Goal: Information Seeking & Learning: Learn about a topic

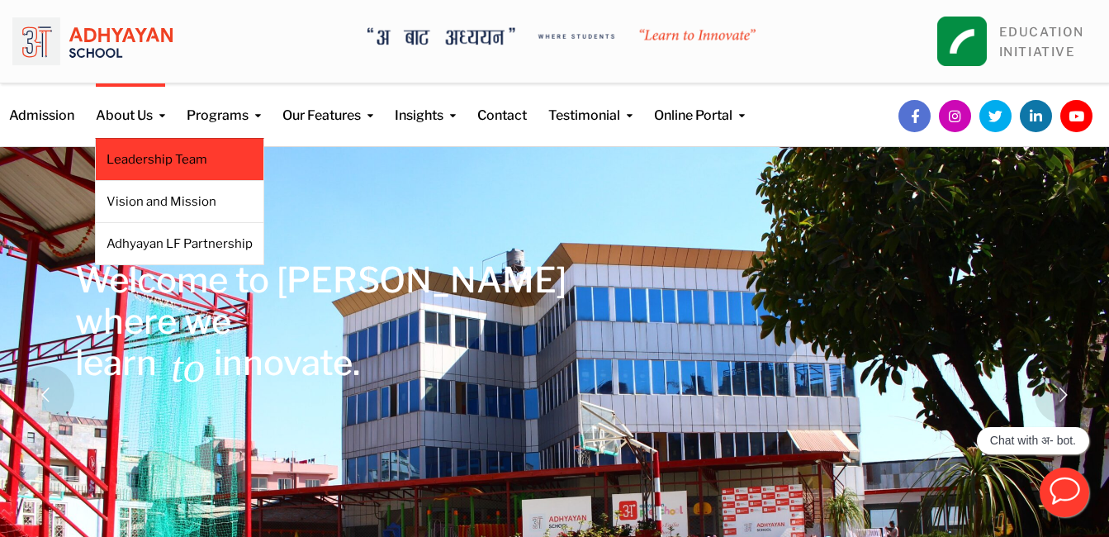
click at [168, 156] on link "Leadership Team" at bounding box center [179, 159] width 146 height 18
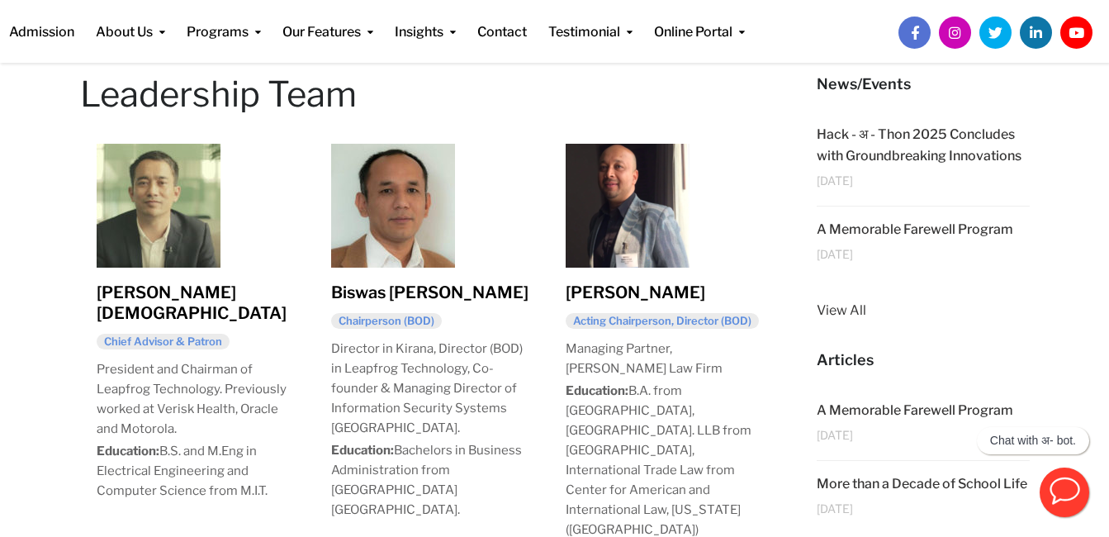
scroll to position [267, 0]
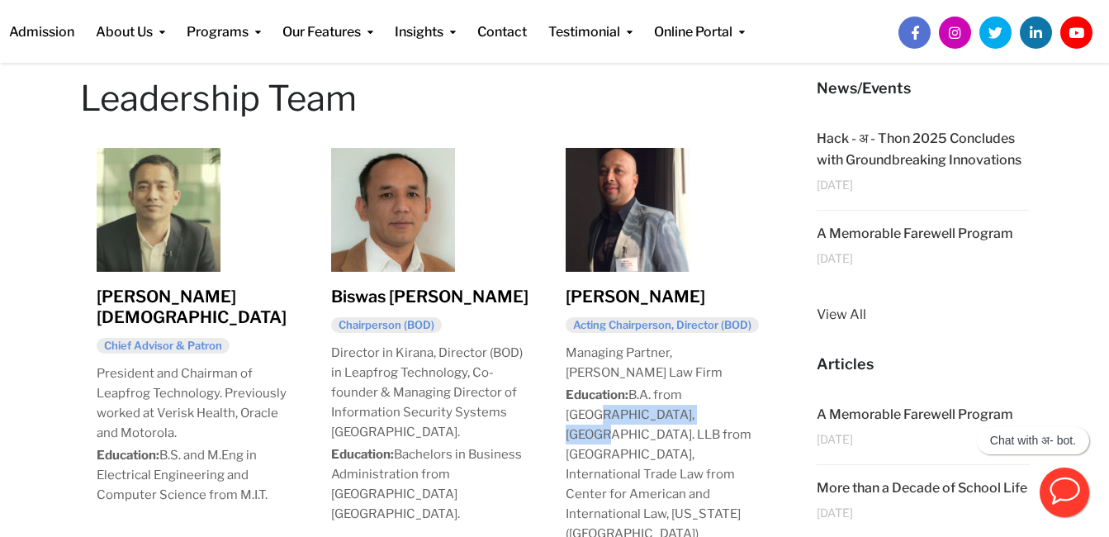
drag, startPoint x: 568, startPoint y: 410, endPoint x: 690, endPoint y: 411, distance: 122.2
click at [690, 411] on p "Education: B.A. from Sri Venkateswara College, India. LLB from Nepal Law Campus…" at bounding box center [665, 464] width 201 height 158
drag, startPoint x: 690, startPoint y: 411, endPoint x: 679, endPoint y: 411, distance: 11.6
copy p "Venkateswara College"
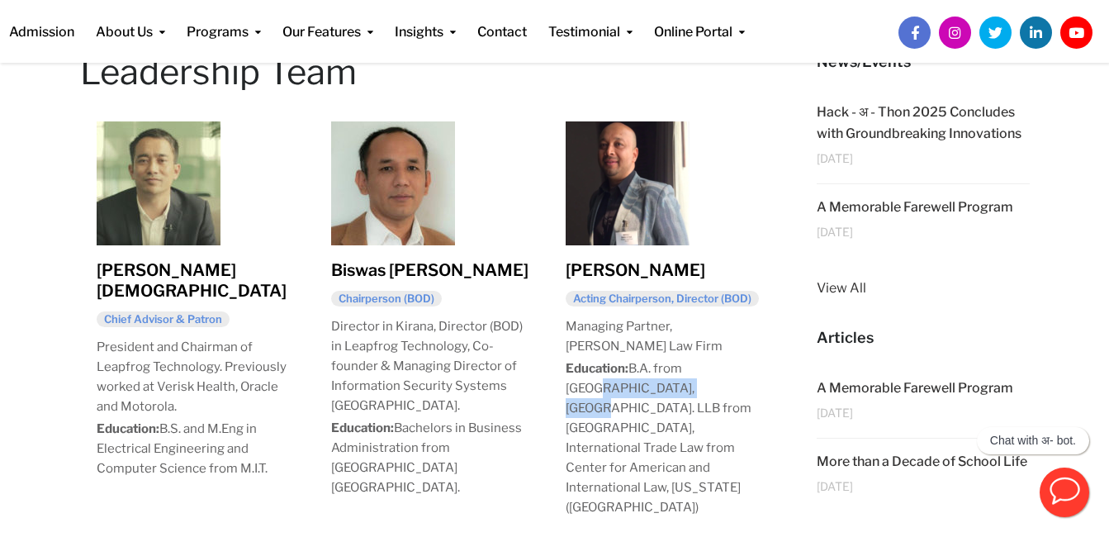
scroll to position [298, 0]
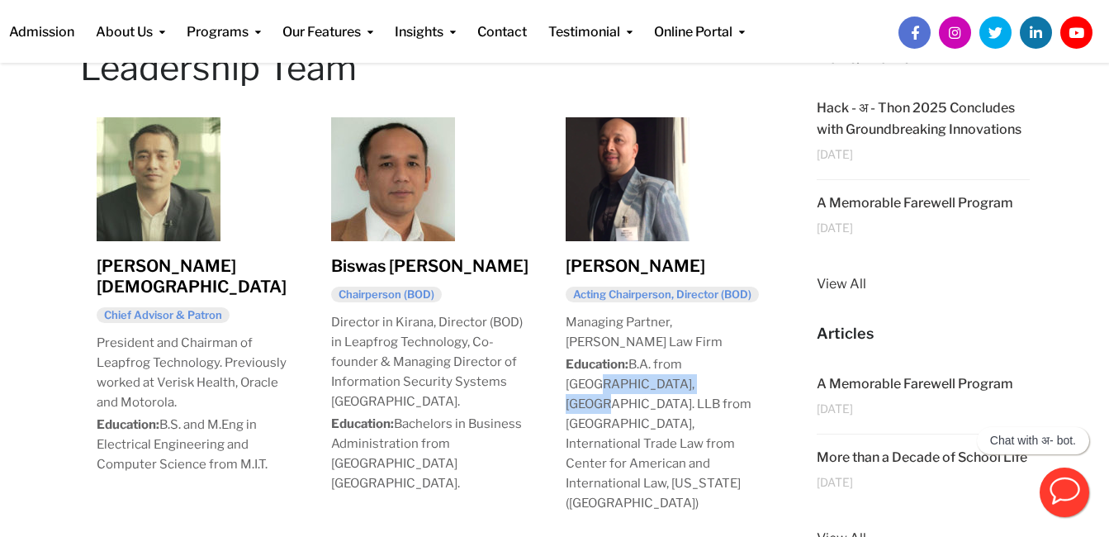
click at [619, 268] on link "Miraj Shrestha" at bounding box center [635, 266] width 140 height 20
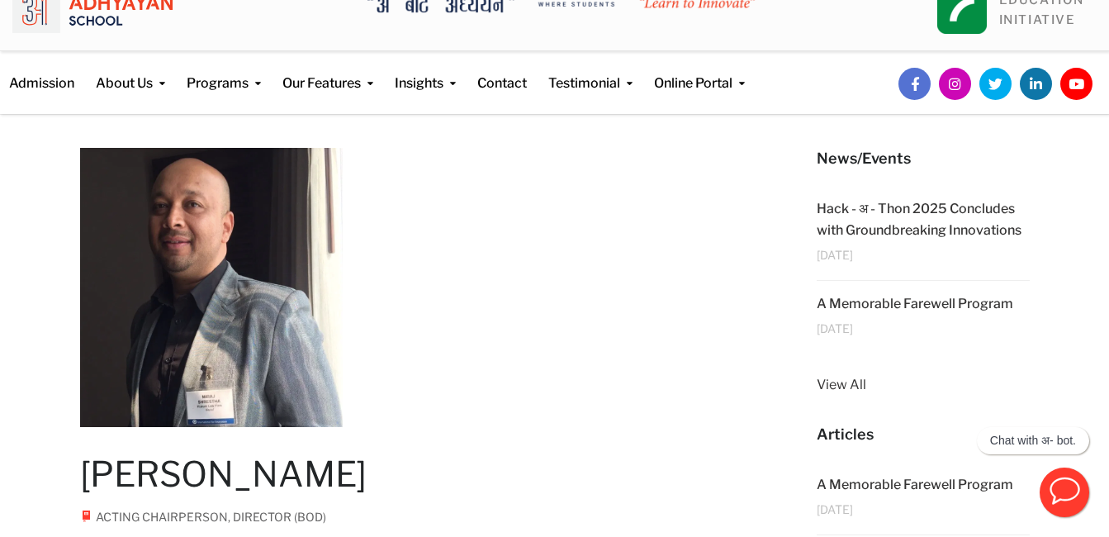
scroll to position [12, 0]
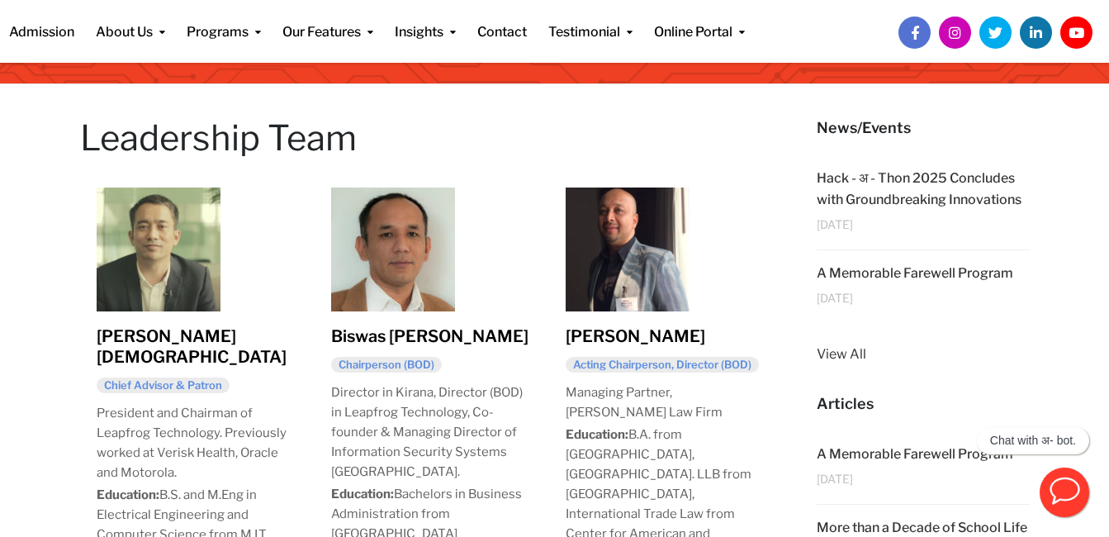
scroll to position [229, 0]
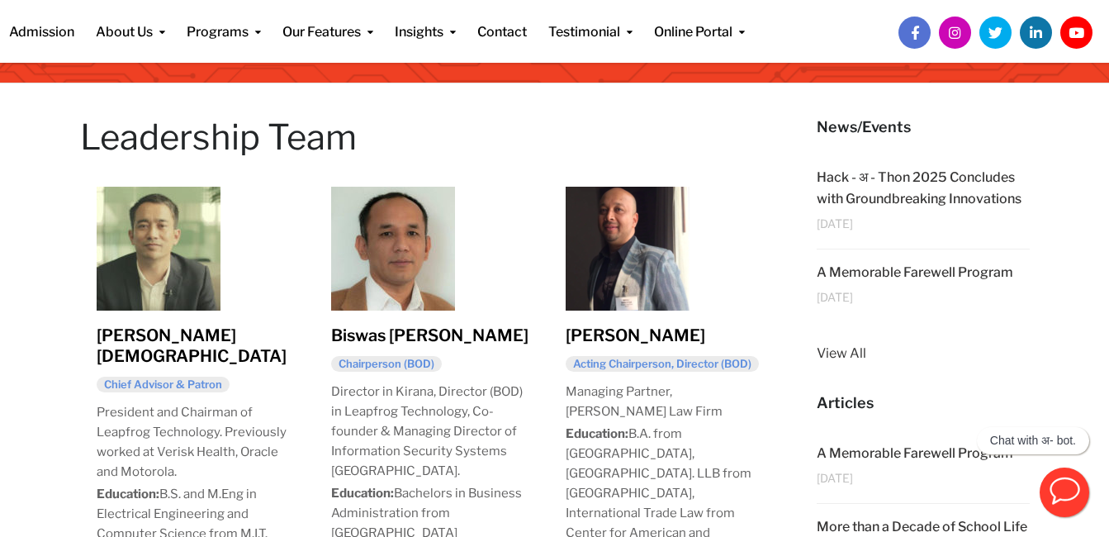
click at [400, 334] on link "Biswas Shrestha" at bounding box center [429, 335] width 197 height 20
click at [401, 334] on link "Biswas Shrestha" at bounding box center [429, 335] width 197 height 20
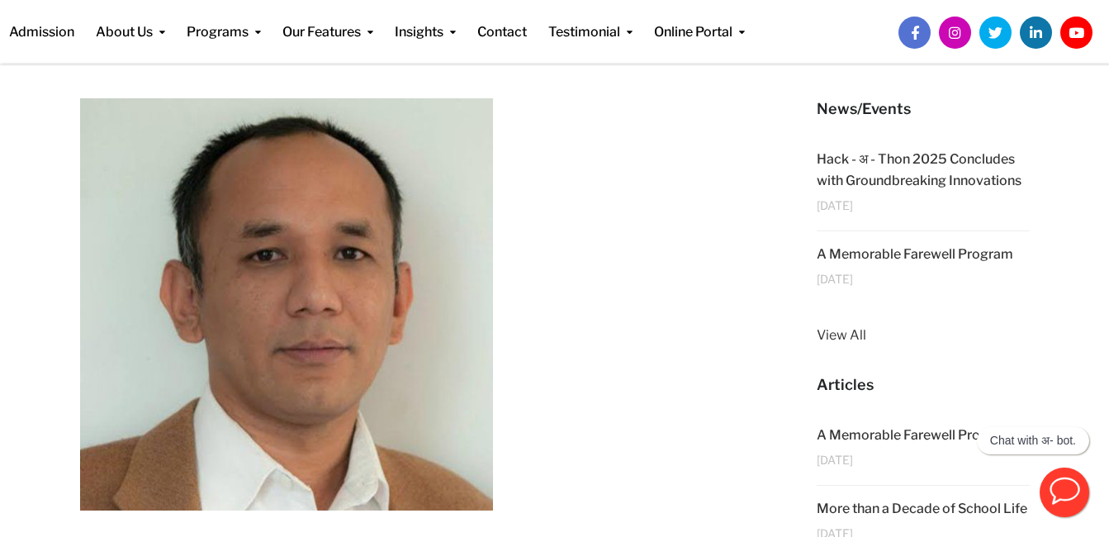
scroll to position [79, 0]
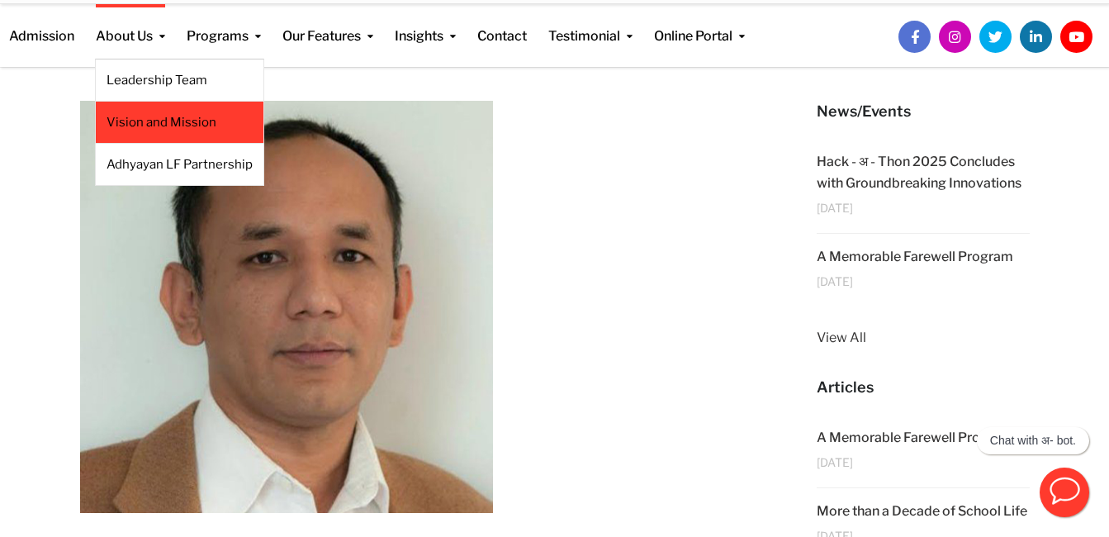
click at [148, 111] on li "Vision and Mission" at bounding box center [179, 123] width 169 height 42
click at [147, 122] on link "Vision and Mission" at bounding box center [179, 122] width 146 height 18
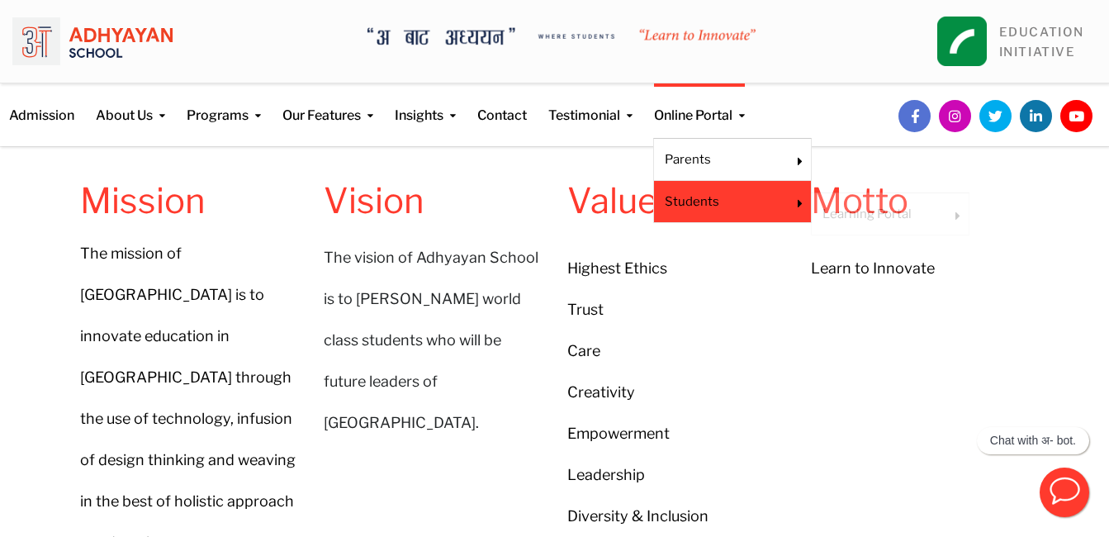
click at [712, 192] on li "Students Learning Portal Google Classroom" at bounding box center [732, 202] width 158 height 42
click at [710, 198] on link "Students" at bounding box center [721, 201] width 113 height 18
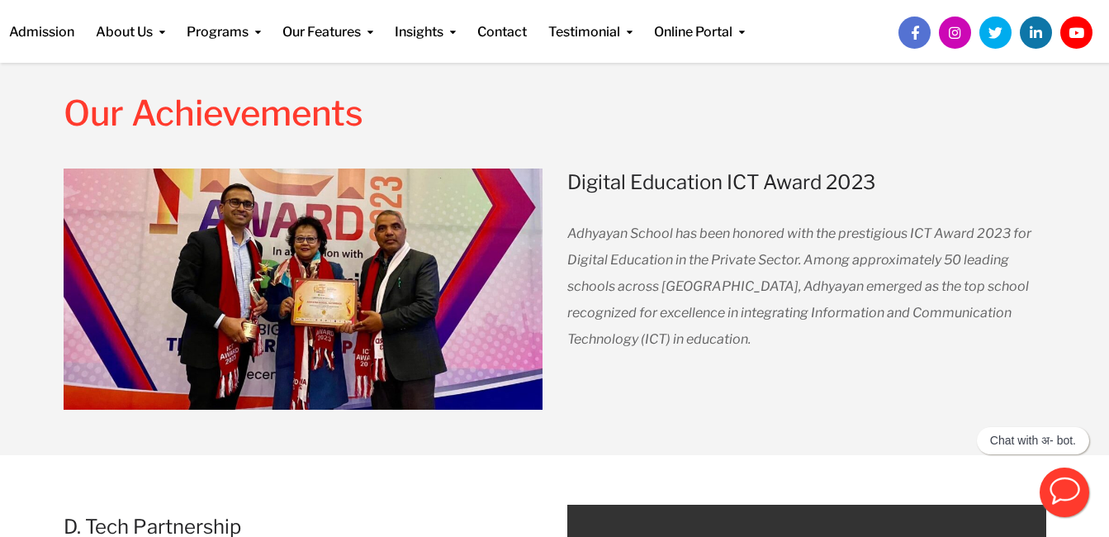
scroll to position [1767, 0]
